Goal: Information Seeking & Learning: Understand process/instructions

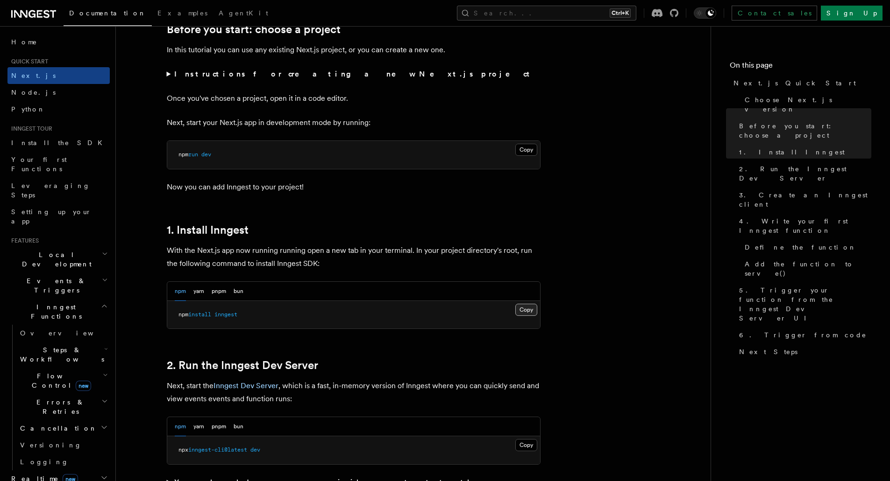
click at [523, 313] on button "Copy Copied" at bounding box center [526, 310] width 22 height 12
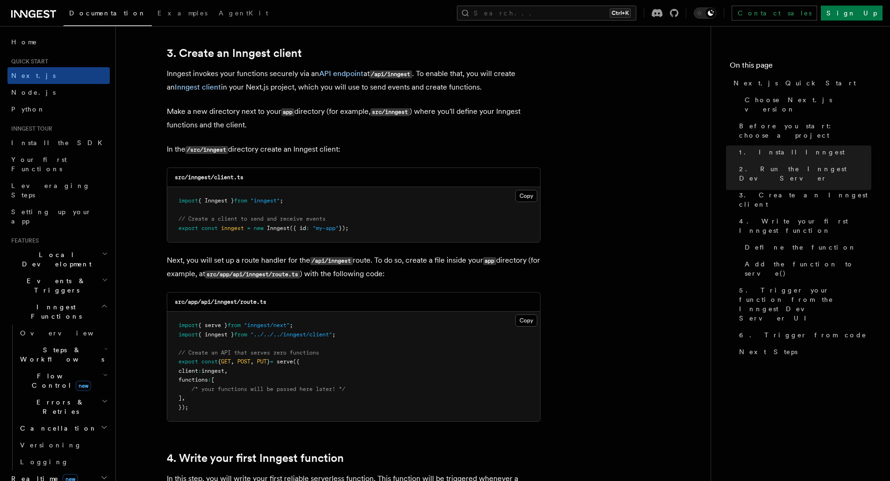
scroll to position [1095, 0]
click at [528, 318] on button "Copy Copied" at bounding box center [526, 319] width 22 height 12
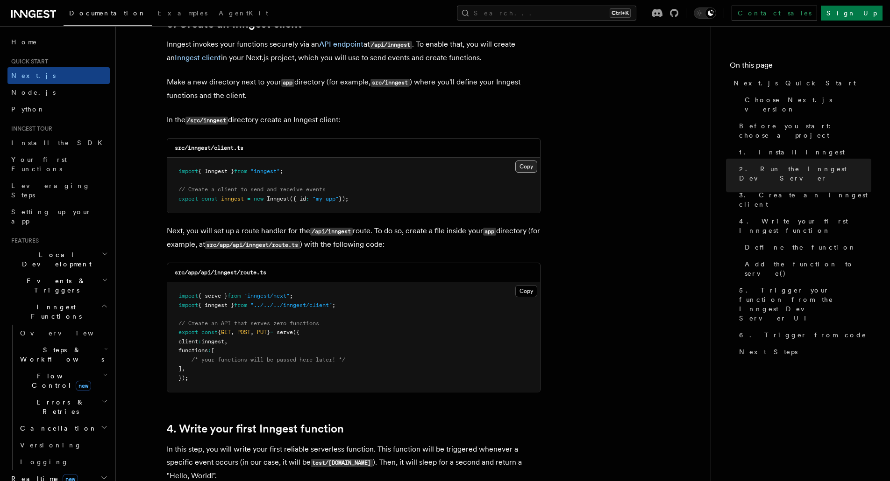
click at [528, 171] on button "Copy Copied" at bounding box center [526, 167] width 22 height 12
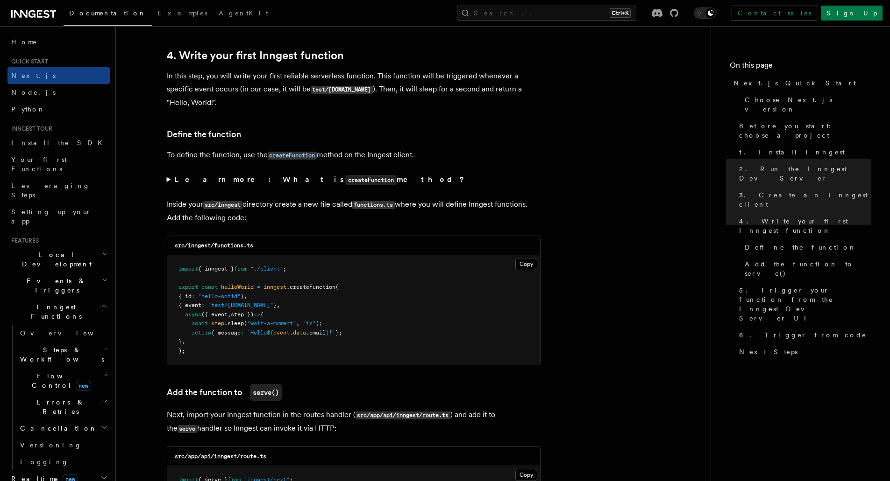
scroll to position [1497, 0]
drag, startPoint x: 257, startPoint y: 246, endPoint x: 215, endPoint y: 250, distance: 42.7
click at [215, 250] on div "src/inngest/functions.ts" at bounding box center [353, 245] width 373 height 19
click at [261, 239] on div "src/inngest/functions.ts" at bounding box center [353, 245] width 373 height 19
drag, startPoint x: 261, startPoint y: 241, endPoint x: 169, endPoint y: 247, distance: 93.2
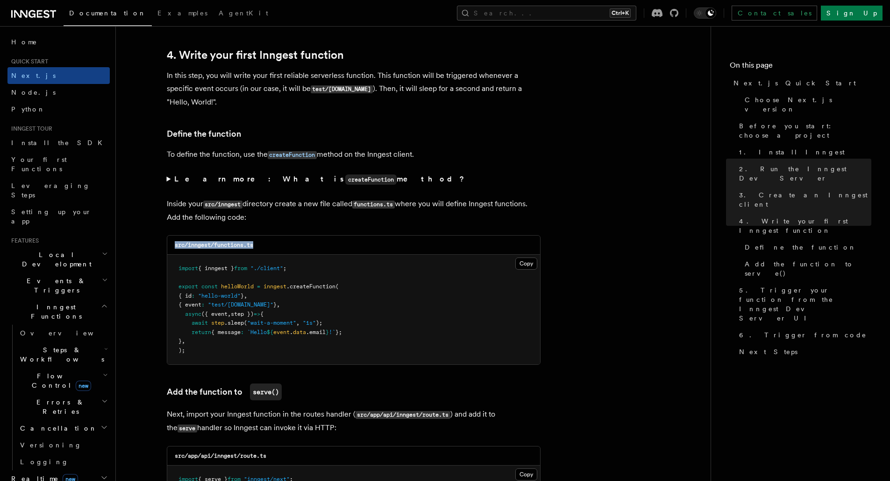
click at [169, 247] on div "src/inngest/functions.ts" at bounding box center [353, 245] width 373 height 19
copy code "src/inngest/functions.ts"
click at [218, 247] on code "src/inngest/functions.ts" at bounding box center [214, 245] width 78 height 7
drag, startPoint x: 266, startPoint y: 243, endPoint x: 216, endPoint y: 247, distance: 50.2
click at [216, 247] on div "src/inngest/functions.ts" at bounding box center [353, 245] width 373 height 19
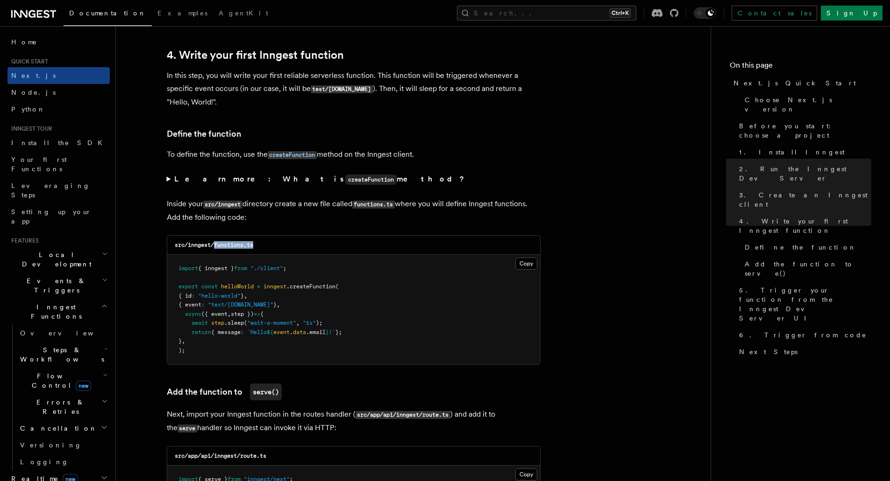
copy code "functions.ts"
click at [295, 261] on pre "import { inngest } from "./client" ; export const helloWorld = inngest .createF…" at bounding box center [353, 310] width 373 height 110
click at [521, 262] on button "Copy Copied" at bounding box center [526, 264] width 22 height 12
